Goal: Transaction & Acquisition: Purchase product/service

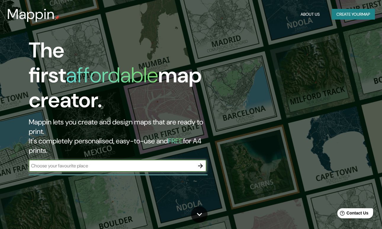
click at [128, 162] on input "text" at bounding box center [112, 165] width 166 height 7
type input "[GEOGRAPHIC_DATA][PERSON_NAME]"
click at [200, 160] on div "[GEOGRAPHIC_DATA][PERSON_NAME] ​" at bounding box center [118, 166] width 178 height 13
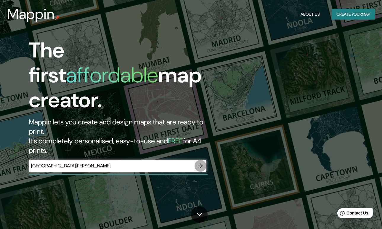
click at [200, 164] on icon "button" at bounding box center [200, 166] width 5 height 5
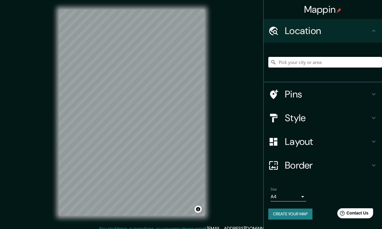
scroll to position [5, 0]
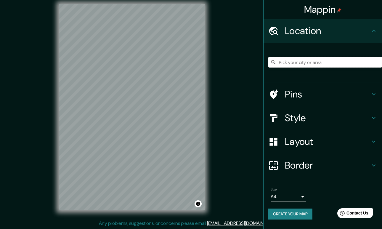
click at [305, 67] on input "Pick your city or area" at bounding box center [325, 62] width 114 height 11
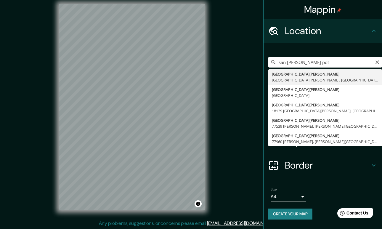
type input "[GEOGRAPHIC_DATA][PERSON_NAME], [GEOGRAPHIC_DATA][PERSON_NAME], [GEOGRAPHIC_DAT…"
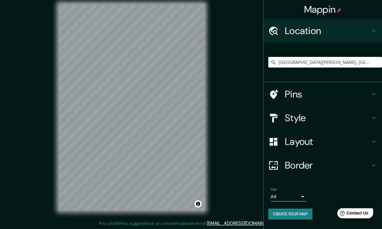
click at [36, 61] on div "Mappin Location [GEOGRAPHIC_DATA][PERSON_NAME], [GEOGRAPHIC_DATA][PERSON_NAME],…" at bounding box center [191, 112] width 382 height 235
click at [123, 129] on div at bounding box center [123, 126] width 5 height 5
click at [127, 121] on div at bounding box center [128, 119] width 5 height 5
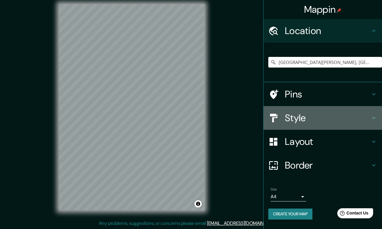
click at [300, 117] on h4 "Style" at bounding box center [327, 118] width 85 height 12
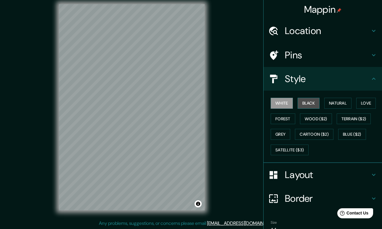
click at [314, 105] on button "Black" at bounding box center [309, 103] width 22 height 11
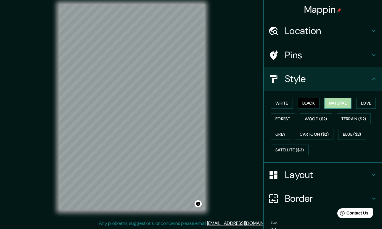
click at [348, 102] on button "Natural" at bounding box center [337, 103] width 27 height 11
click at [288, 118] on button "Forest" at bounding box center [283, 118] width 25 height 11
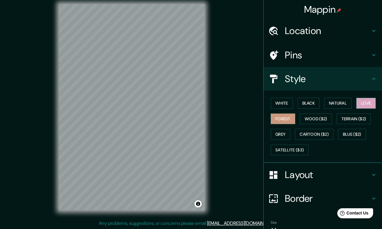
click at [369, 101] on button "Love" at bounding box center [366, 103] width 20 height 11
click at [336, 105] on button "Natural" at bounding box center [337, 103] width 27 height 11
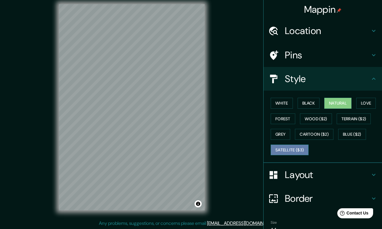
click at [290, 152] on button "Satellite ($3)" at bounding box center [290, 150] width 38 height 11
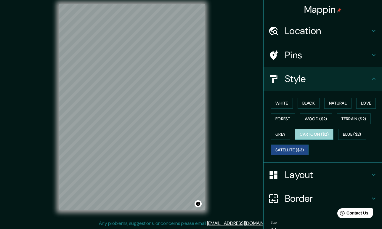
click at [315, 135] on button "Cartoon ($2)" at bounding box center [314, 134] width 39 height 11
click at [360, 125] on div "White Black Natural Love Forest Wood ($2) Terrain ($2) Grey Cartoon ($2) Blue (…" at bounding box center [325, 126] width 114 height 62
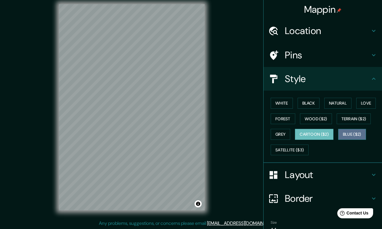
click at [355, 134] on button "Blue ($2)" at bounding box center [352, 134] width 28 height 11
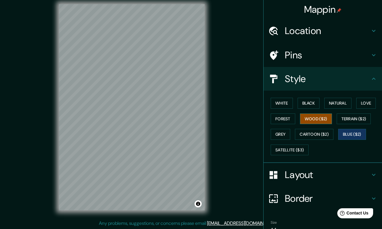
click at [311, 113] on button "Wood ($2)" at bounding box center [316, 118] width 32 height 11
click at [281, 135] on button "Grey" at bounding box center [281, 134] width 20 height 11
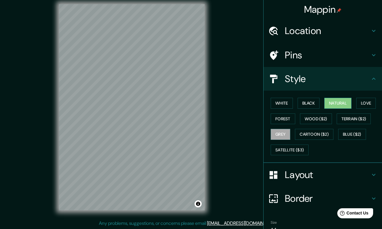
click at [341, 98] on button "Natural" at bounding box center [337, 103] width 27 height 11
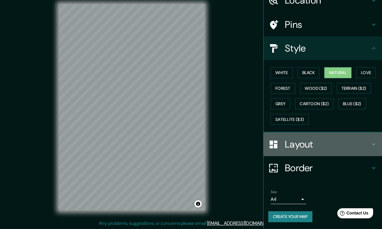
click at [299, 134] on div "Layout" at bounding box center [323, 144] width 119 height 24
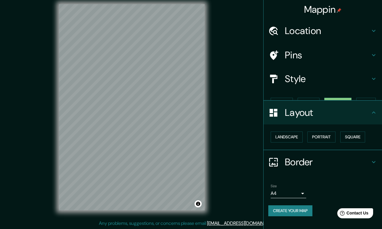
scroll to position [0, 0]
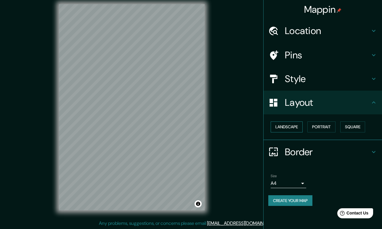
click at [294, 128] on button "Landscape" at bounding box center [287, 126] width 32 height 11
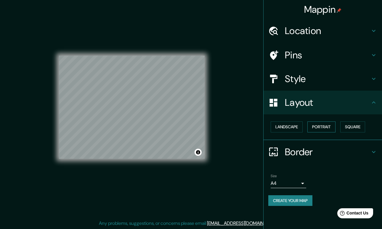
click at [330, 128] on button "Portrait" at bounding box center [322, 126] width 28 height 11
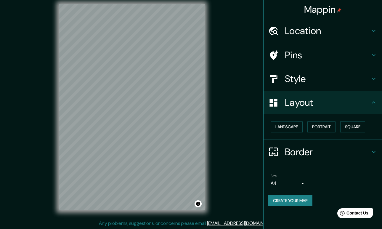
click at [341, 75] on h4 "Style" at bounding box center [327, 79] width 85 height 12
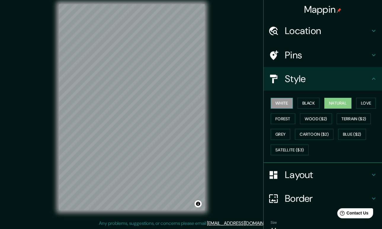
click at [281, 103] on button "White" at bounding box center [282, 103] width 22 height 11
click at [287, 148] on button "Satellite ($3)" at bounding box center [290, 150] width 38 height 11
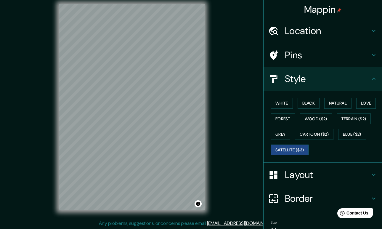
click at [193, 224] on html "Mappin Location [GEOGRAPHIC_DATA][PERSON_NAME], [GEOGRAPHIC_DATA][PERSON_NAME],…" at bounding box center [191, 109] width 382 height 229
